Goal: Find specific page/section: Find specific page/section

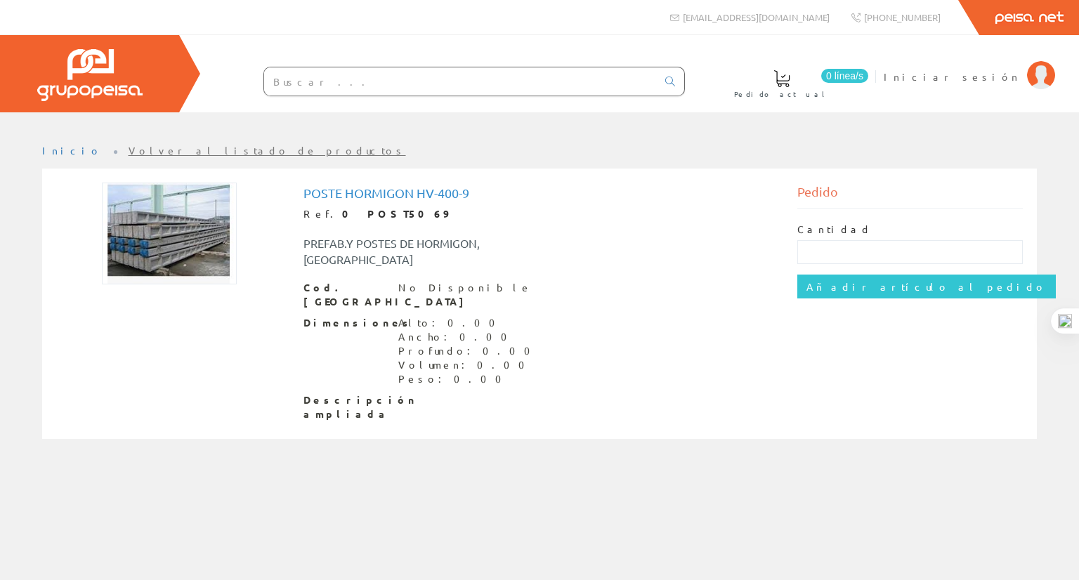
click at [131, 71] on img at bounding box center [89, 75] width 105 height 52
